Goal: Use online tool/utility: Utilize a website feature to perform a specific function

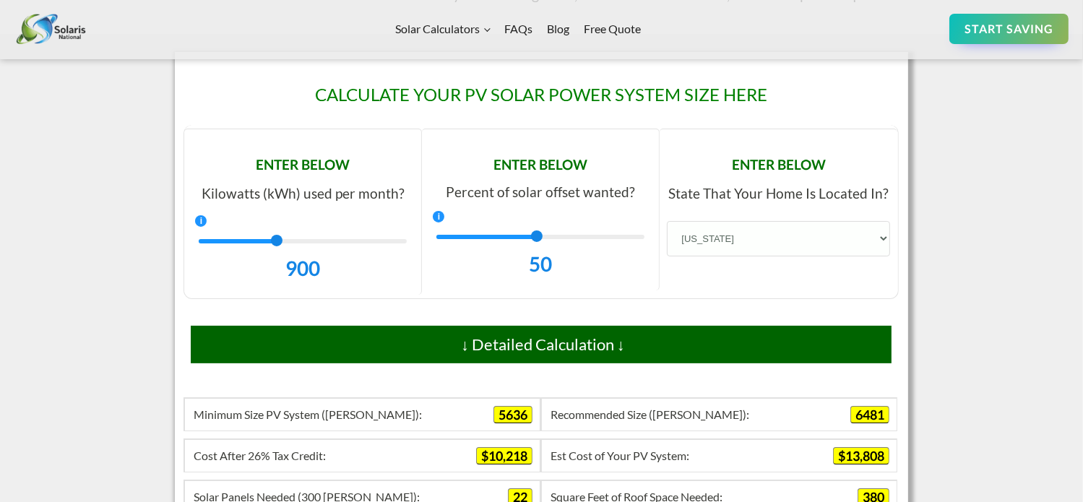
scroll to position [361, 0]
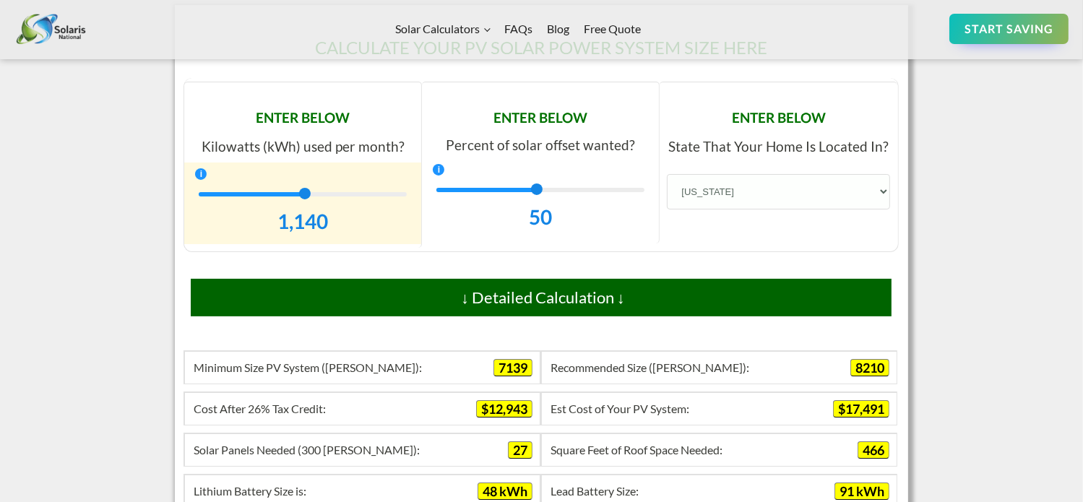
click at [308, 194] on div "1,140" at bounding box center [303, 194] width 208 height 4
click at [321, 194] on div "1,250" at bounding box center [303, 194] width 208 height 4
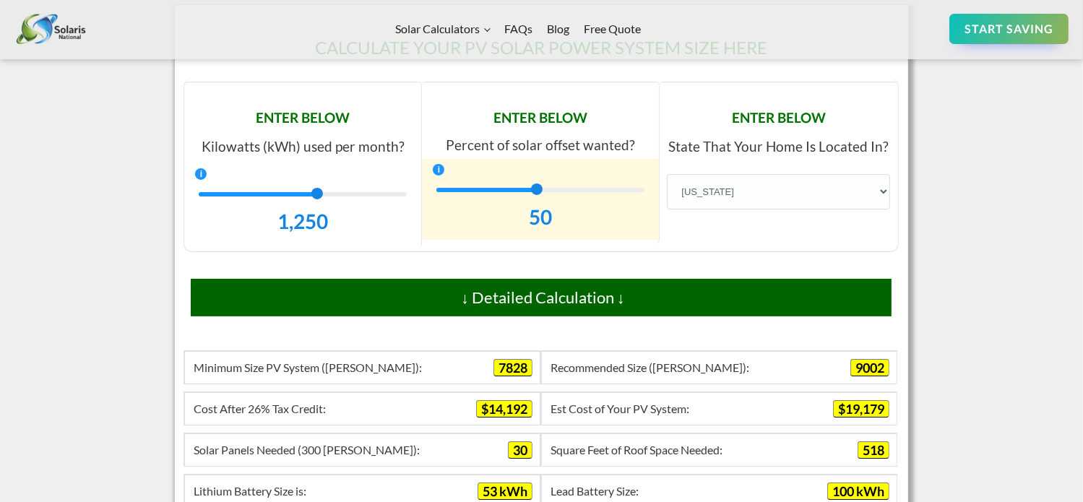
click at [642, 190] on div "50" at bounding box center [540, 190] width 208 height 4
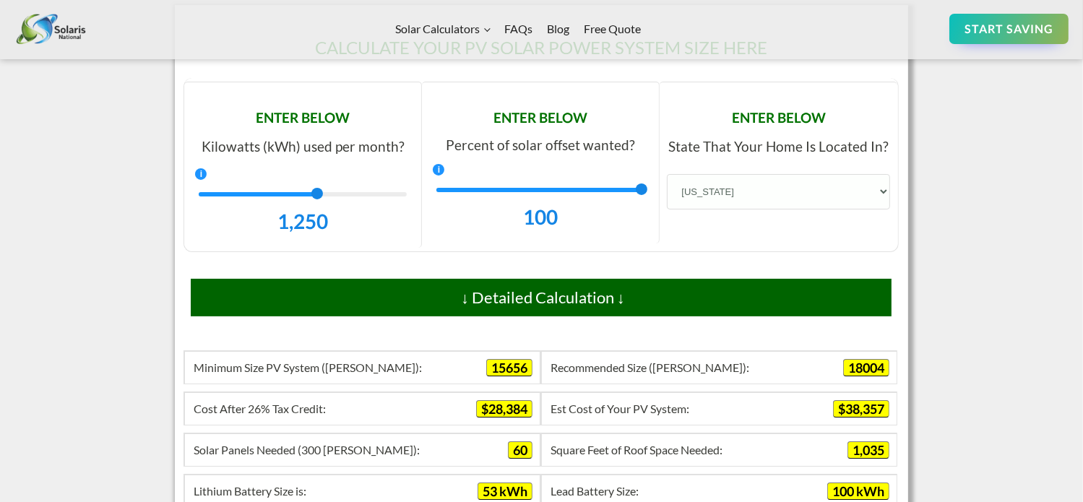
drag, startPoint x: 642, startPoint y: 190, endPoint x: 655, endPoint y: 190, distance: 13.0
click at [655, 190] on div "100 100" at bounding box center [540, 199] width 237 height 81
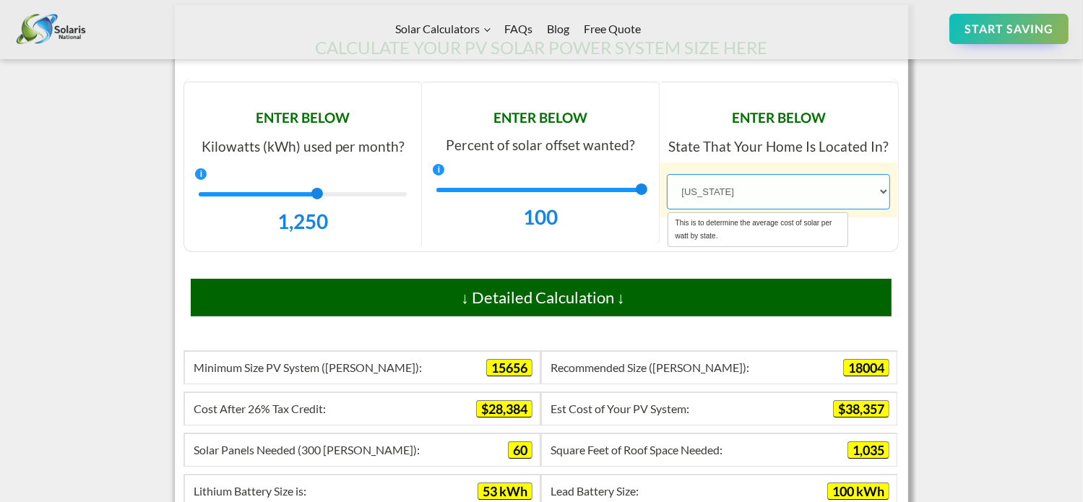
click at [884, 192] on select "[US_STATE] [US_STATE] [US_STATE] [US_STATE] [US_STATE] [US_STATE] [US_STATE] [U…" at bounding box center [778, 191] width 223 height 35
select select "19.13"
click at [667, 174] on select "Alabama Alaska Arizona Arkansas California Colorado Connecticut Delaware Florid…" at bounding box center [778, 191] width 223 height 35
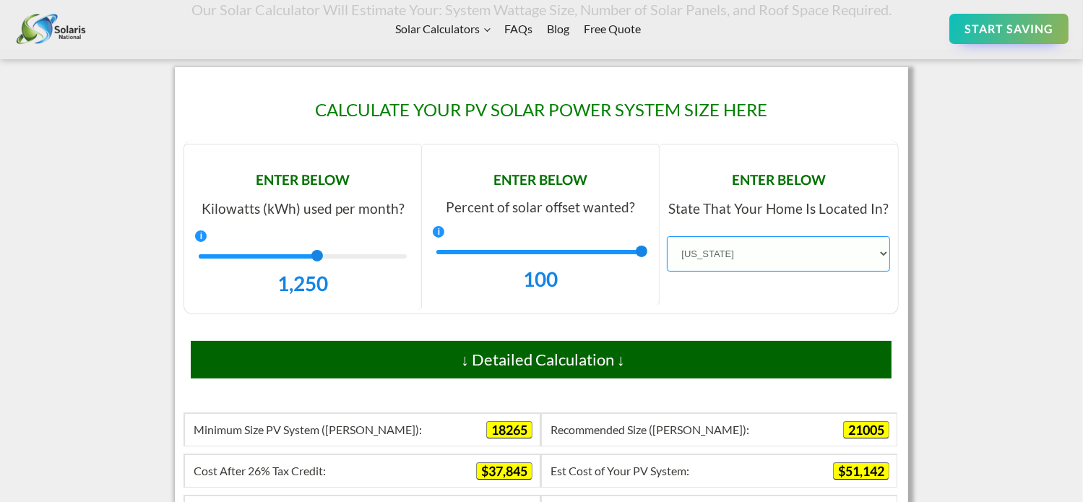
scroll to position [289, 0]
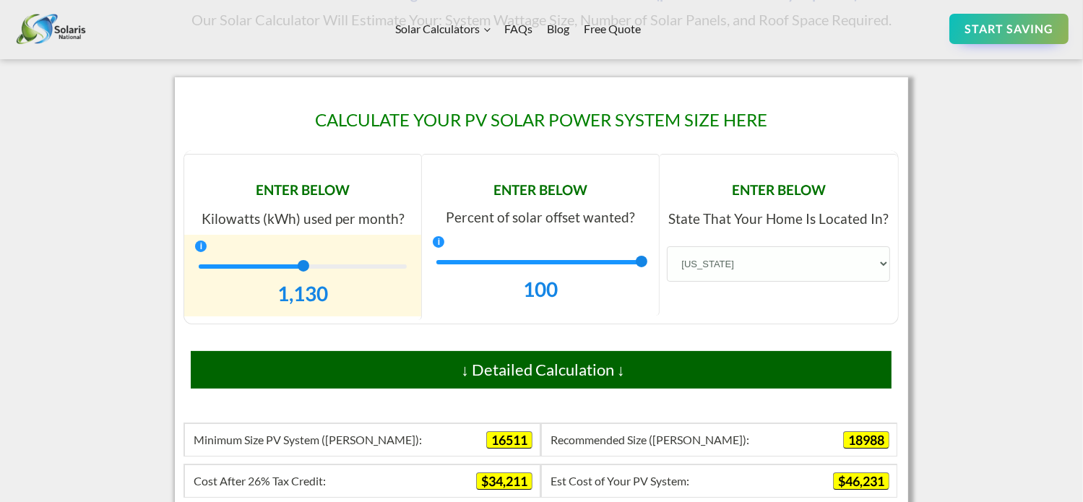
click at [306, 267] on div "1,130" at bounding box center [303, 266] width 208 height 4
click at [308, 266] on span "1,130" at bounding box center [304, 266] width 12 height 12
click at [312, 266] on div "1,180" at bounding box center [303, 266] width 208 height 4
click at [318, 269] on div "1,200 1,200" at bounding box center [302, 285] width 223 height 48
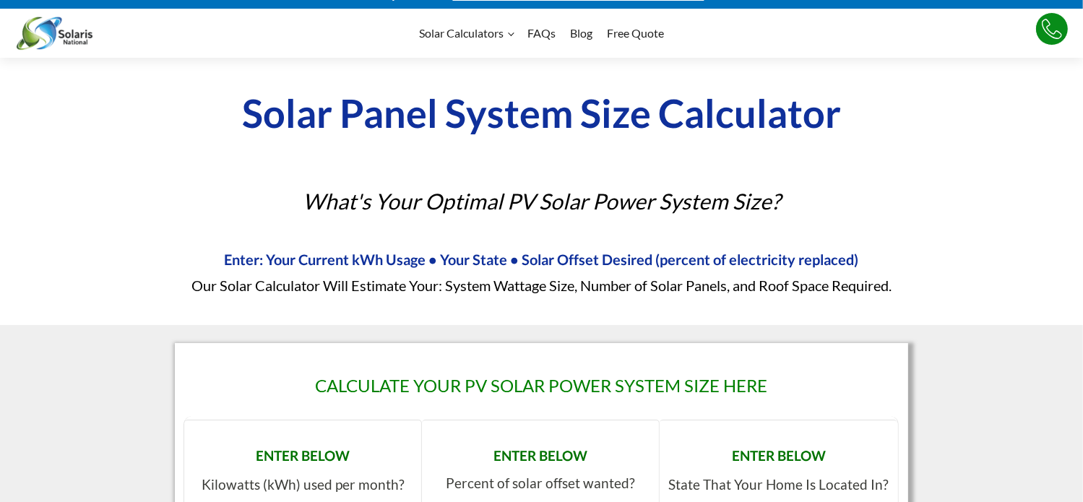
scroll to position [0, 0]
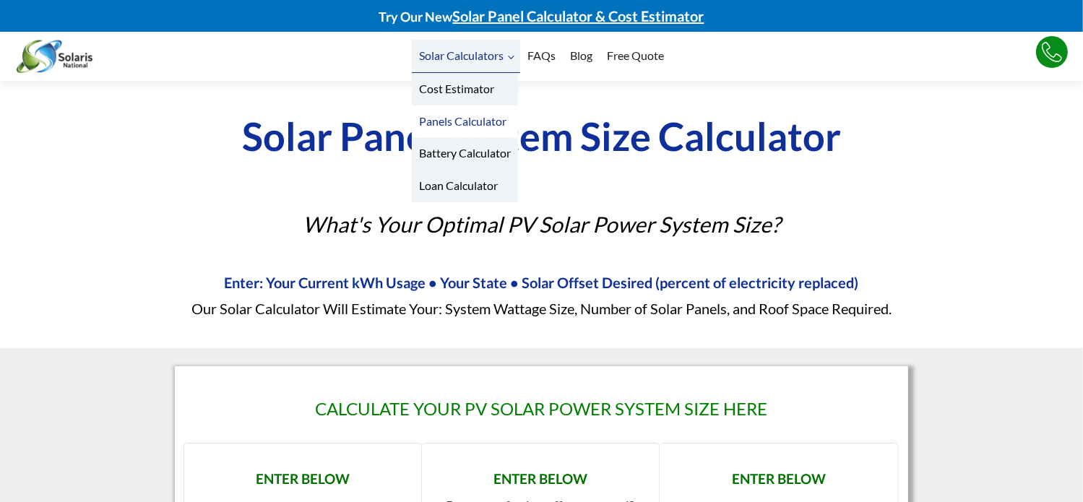
click at [475, 118] on link "Panels Calculator" at bounding box center [465, 121] width 106 height 33
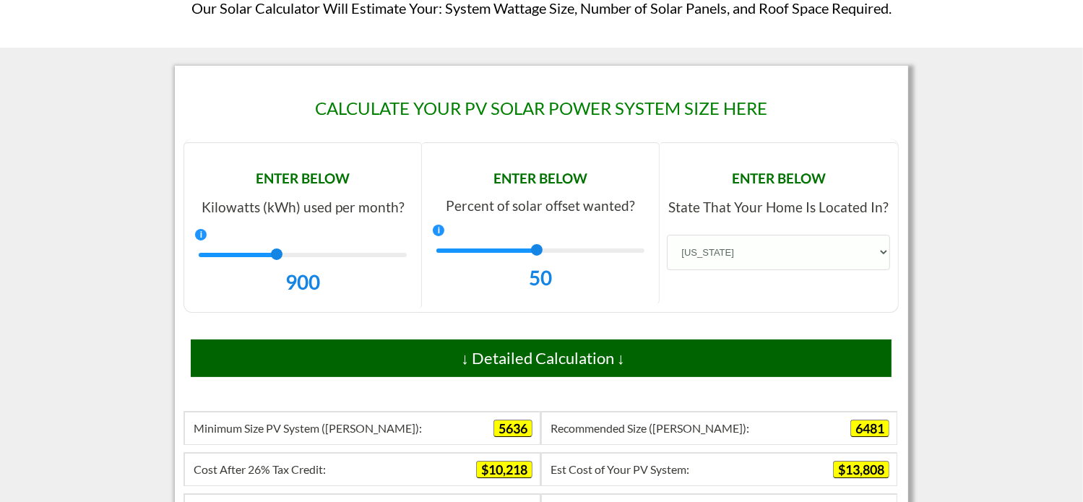
scroll to position [145, 0]
